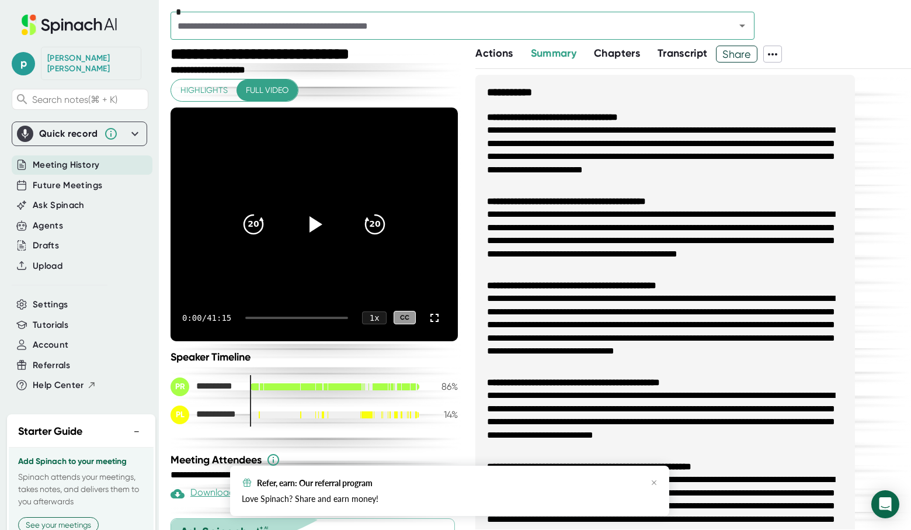
scroll to position [51, 0]
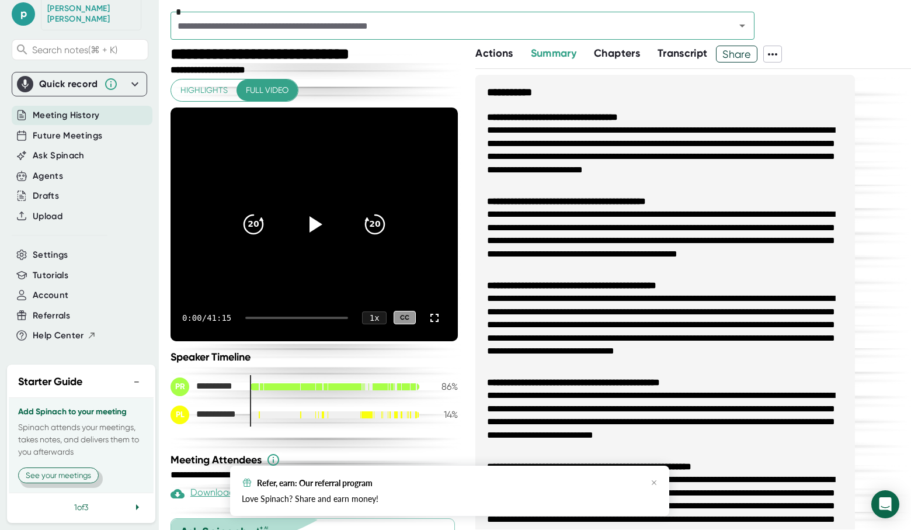
click at [64, 472] on button "See your meetings" at bounding box center [58, 475] width 81 height 16
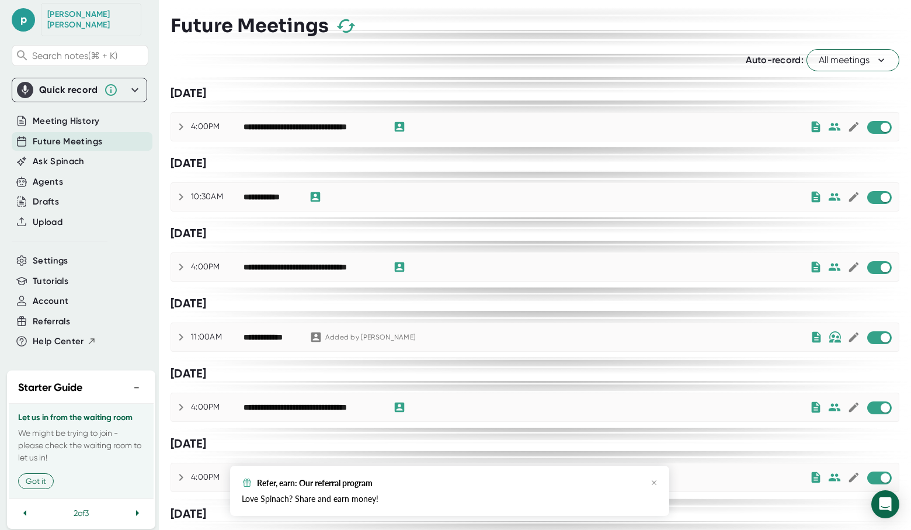
click at [183, 124] on icon at bounding box center [181, 127] width 14 height 14
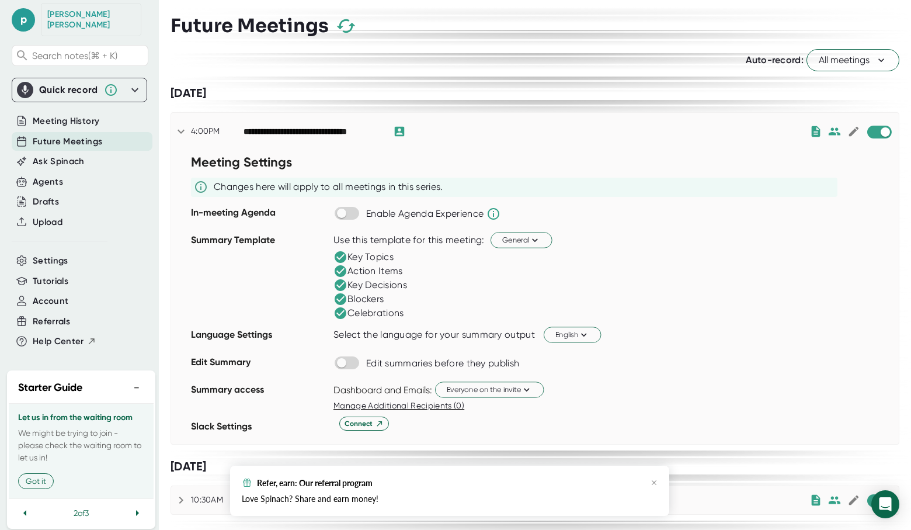
click at [183, 124] on icon at bounding box center [181, 131] width 14 height 14
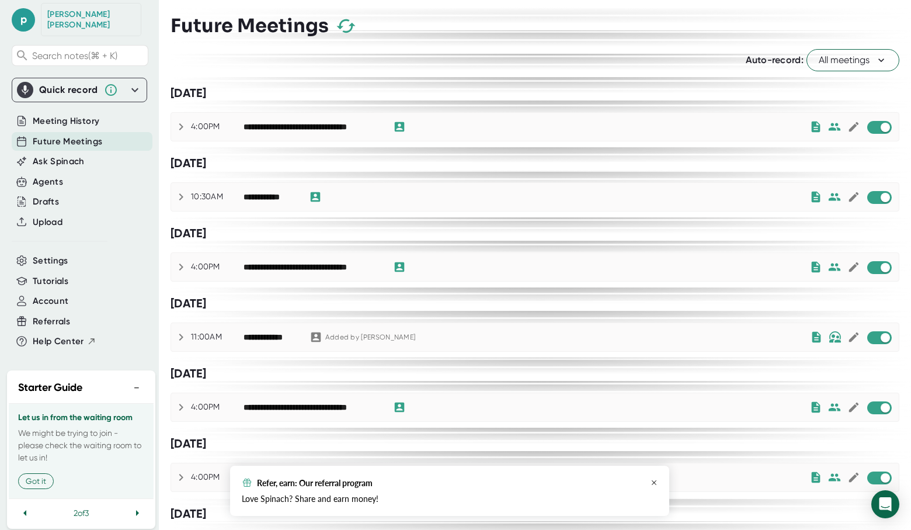
click at [655, 482] on icon "button" at bounding box center [654, 482] width 7 height 7
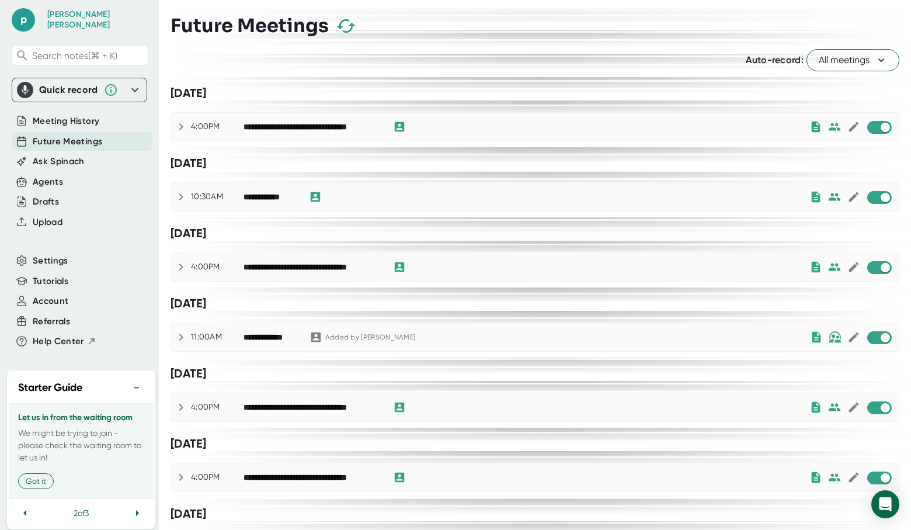
click at [89, 84] on div "Quick record" at bounding box center [68, 90] width 59 height 12
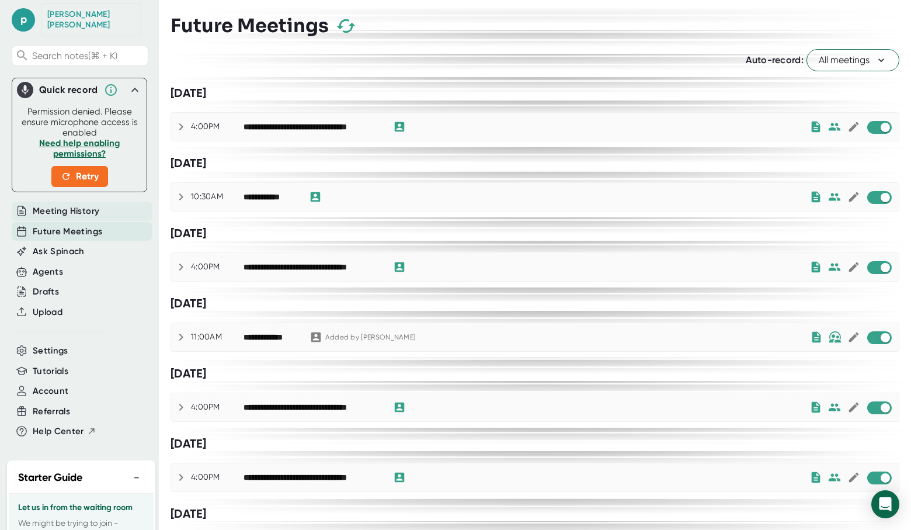
click at [88, 204] on span "Meeting History" at bounding box center [66, 210] width 67 height 13
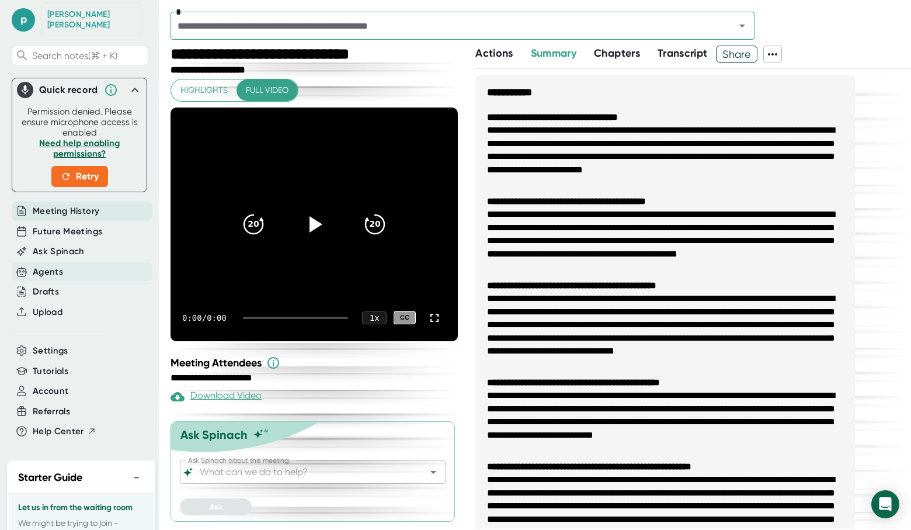
click at [85, 268] on div "Agents" at bounding box center [82, 271] width 141 height 19
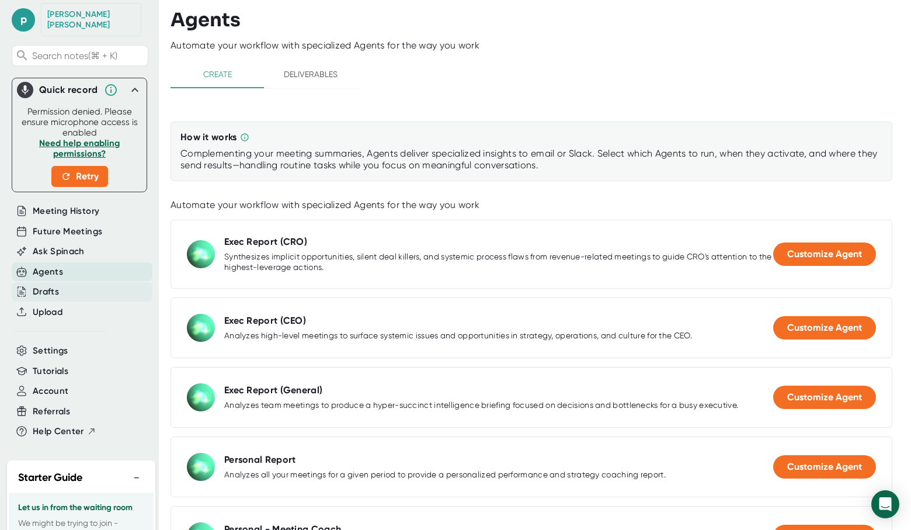
click at [84, 282] on div "Drafts" at bounding box center [82, 291] width 141 height 19
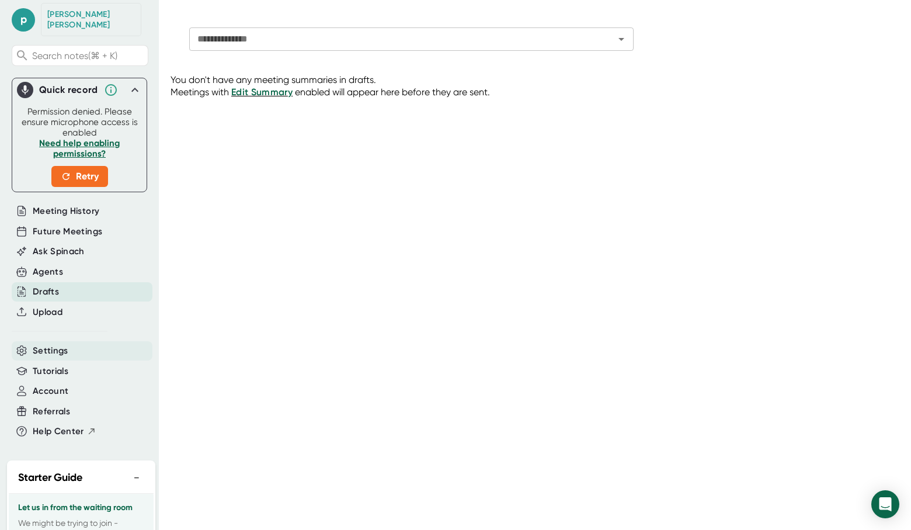
click at [98, 341] on div "Settings" at bounding box center [82, 350] width 141 height 19
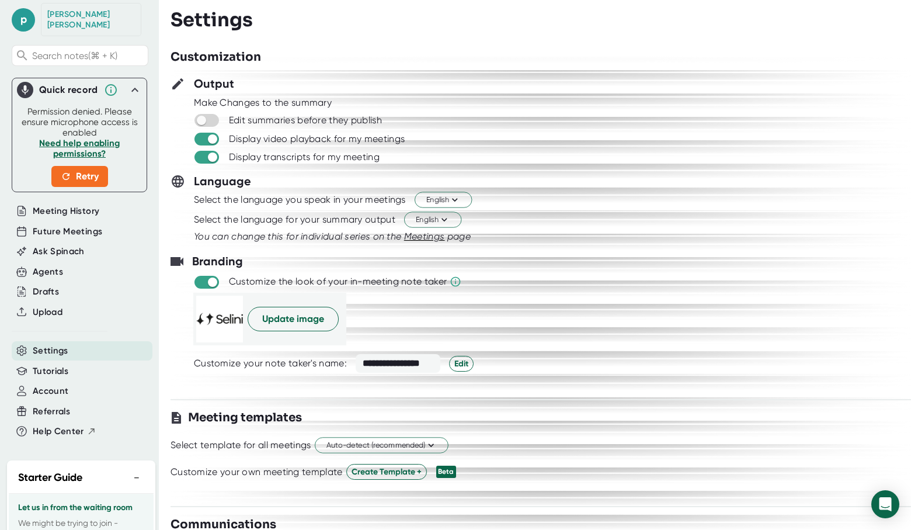
click at [98, 348] on div "Settings" at bounding box center [79, 350] width 135 height 20
click at [98, 362] on div "Tutorials" at bounding box center [82, 371] width 141 height 19
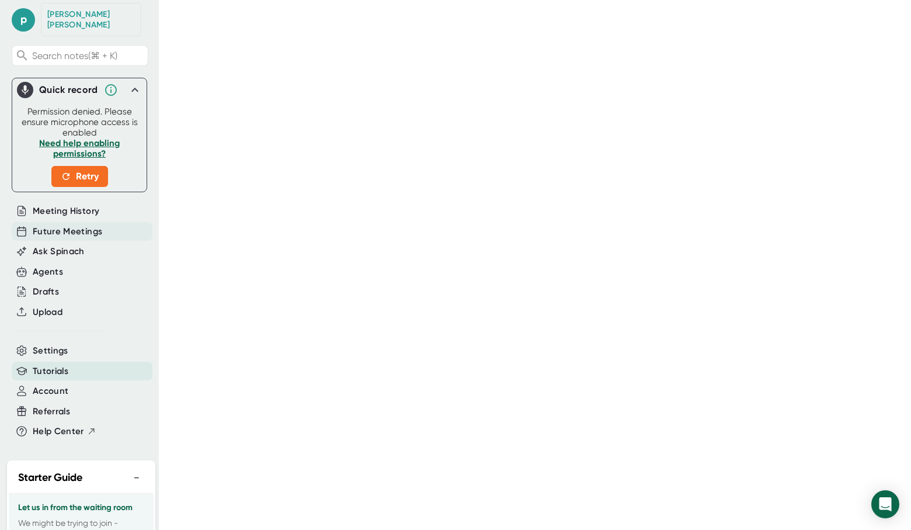
click at [91, 228] on div "Future Meetings" at bounding box center [82, 231] width 141 height 19
